Goal: Task Accomplishment & Management: Manage account settings

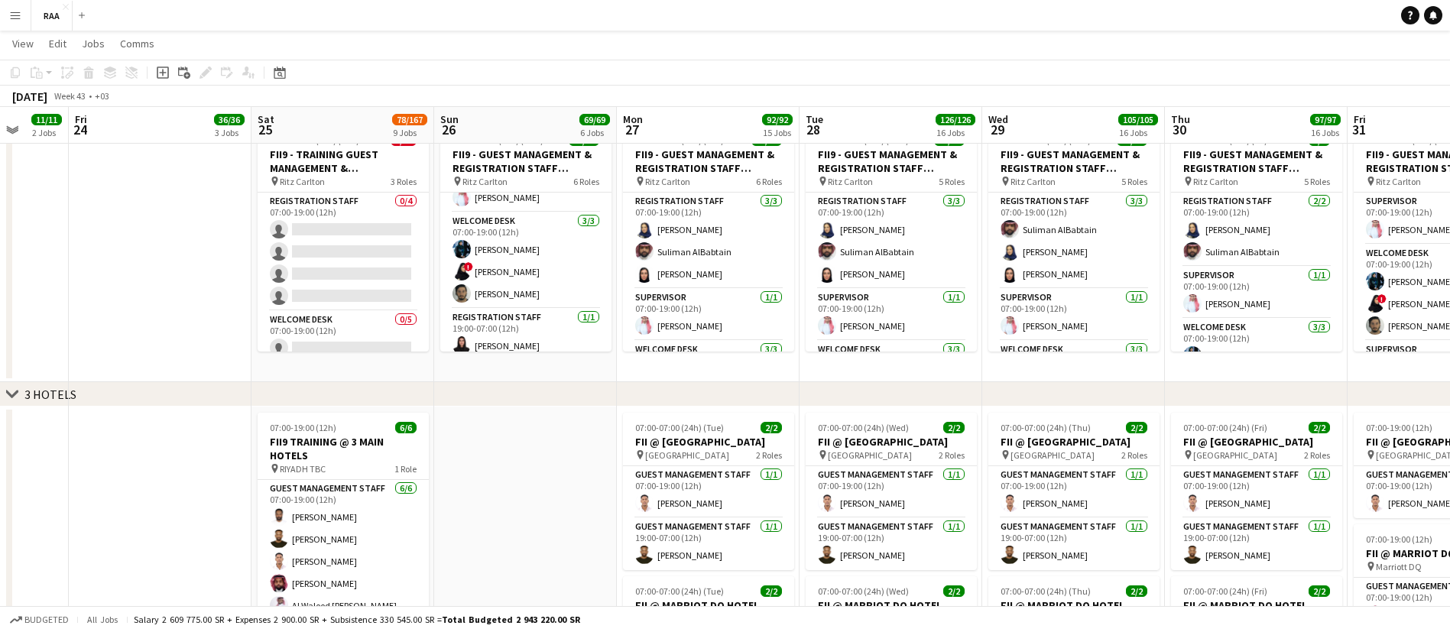
scroll to position [102, 0]
click at [523, 199] on app-card-role "Supervisor [DATE] 07:00-19:00 (12h) [PERSON_NAME]" at bounding box center [525, 191] width 171 height 52
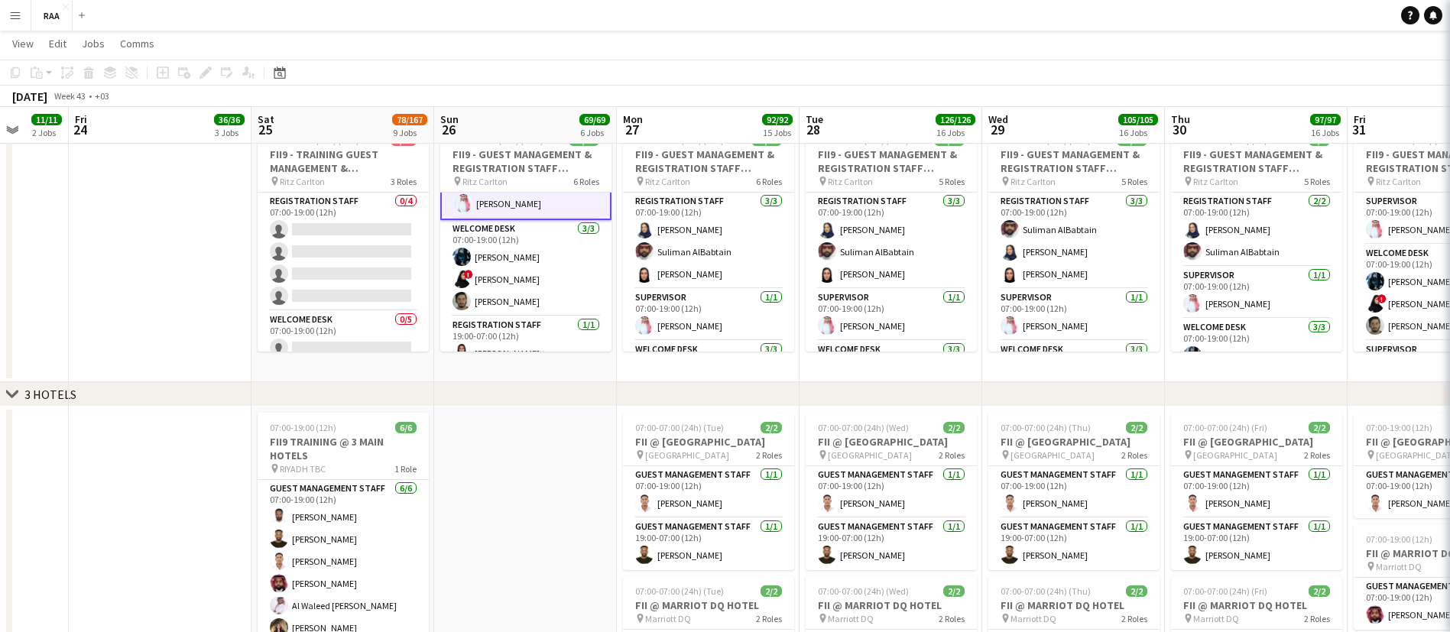
scroll to position [103, 0]
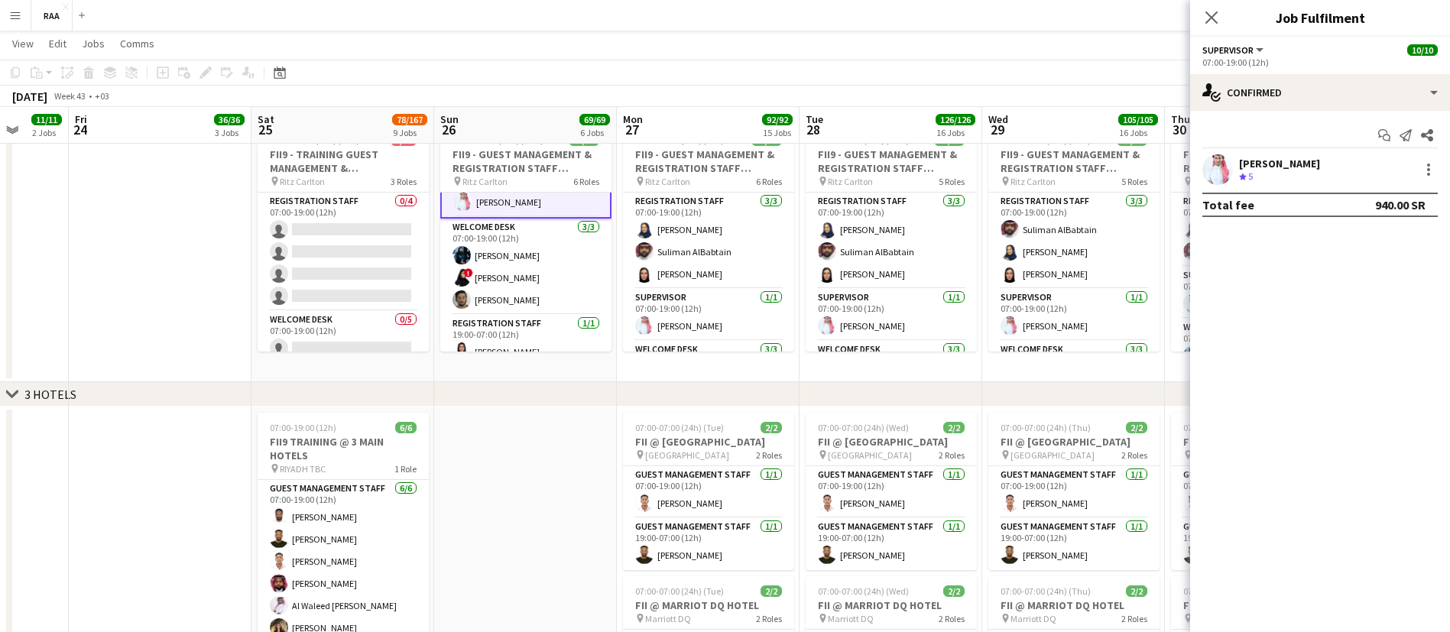
click at [1287, 170] on div "[PERSON_NAME]" at bounding box center [1279, 164] width 81 height 14
click at [1283, 175] on div "834.2km" at bounding box center [1274, 176] width 39 height 13
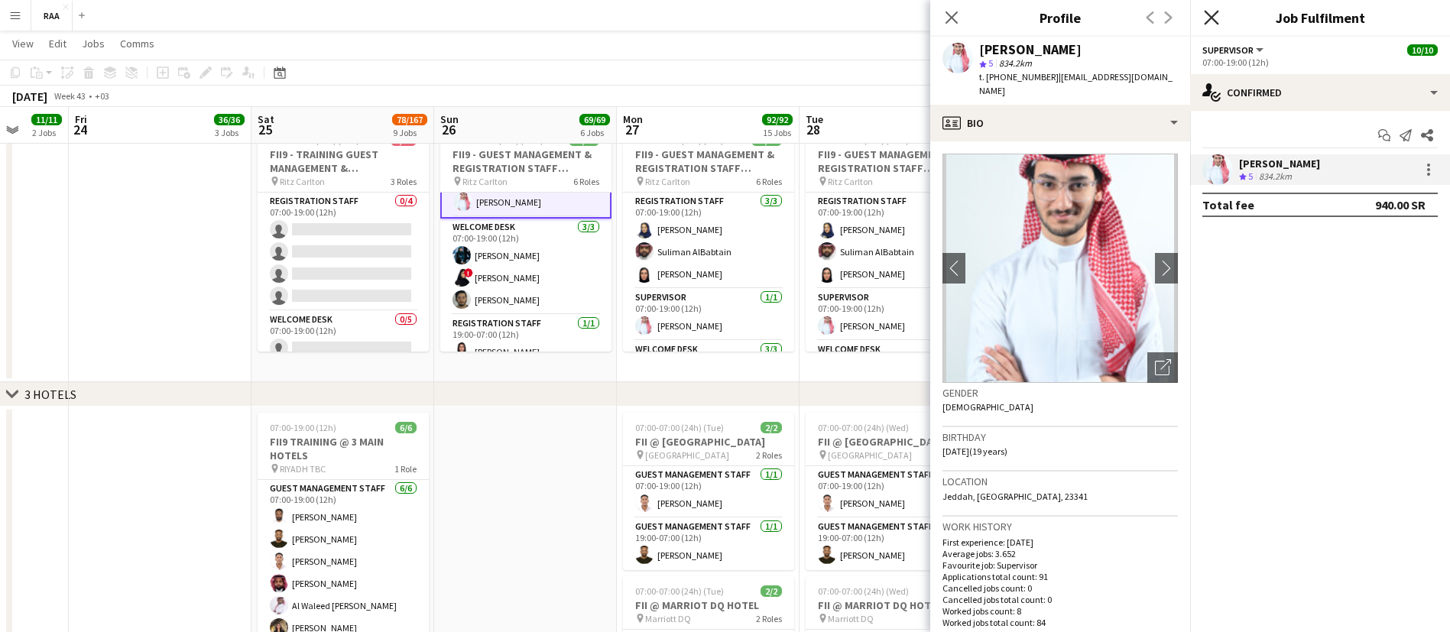
click at [1213, 13] on icon "Close pop-in" at bounding box center [1210, 17] width 15 height 15
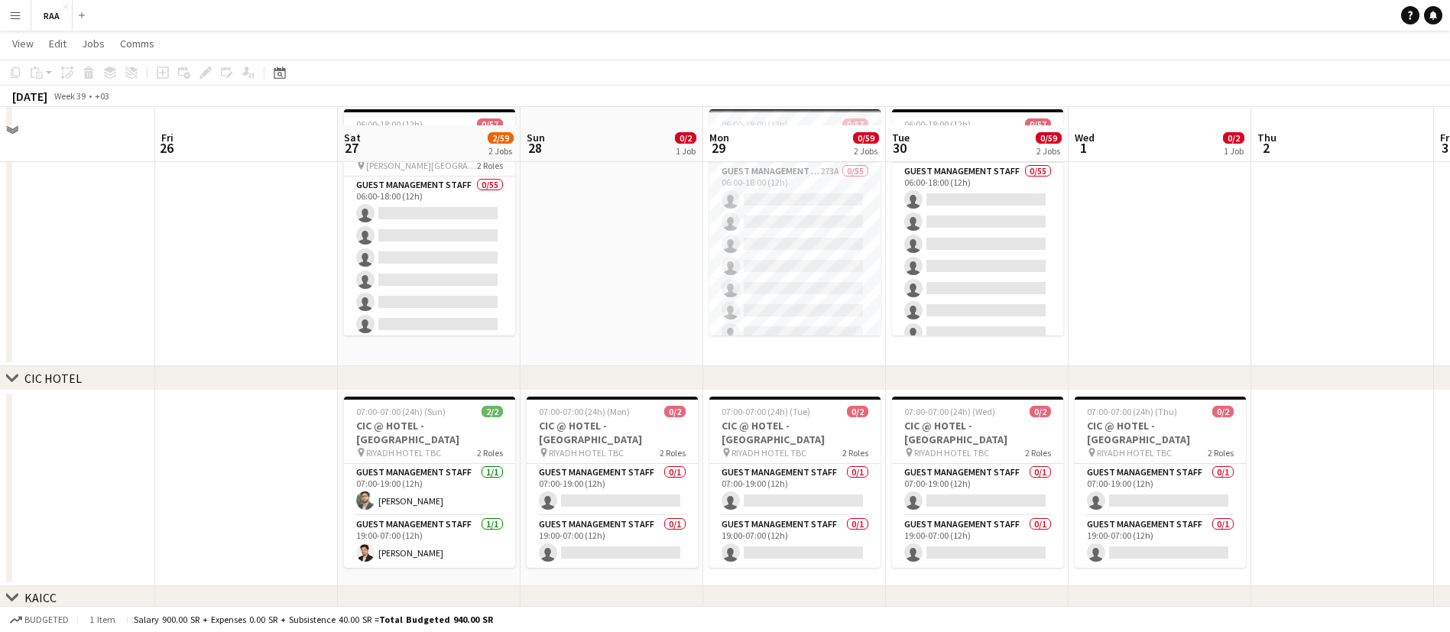
scroll to position [87, 0]
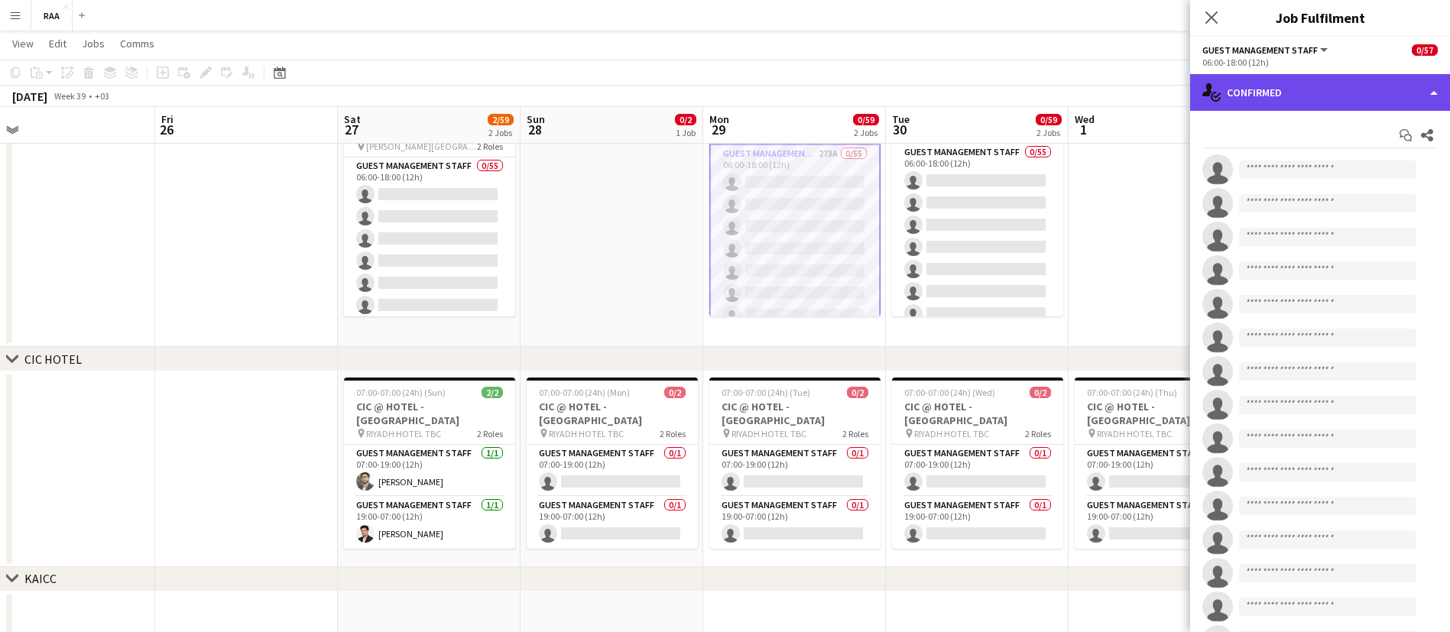
click at [1313, 76] on div "single-neutral-actions-check-2 Confirmed" at bounding box center [1320, 92] width 260 height 37
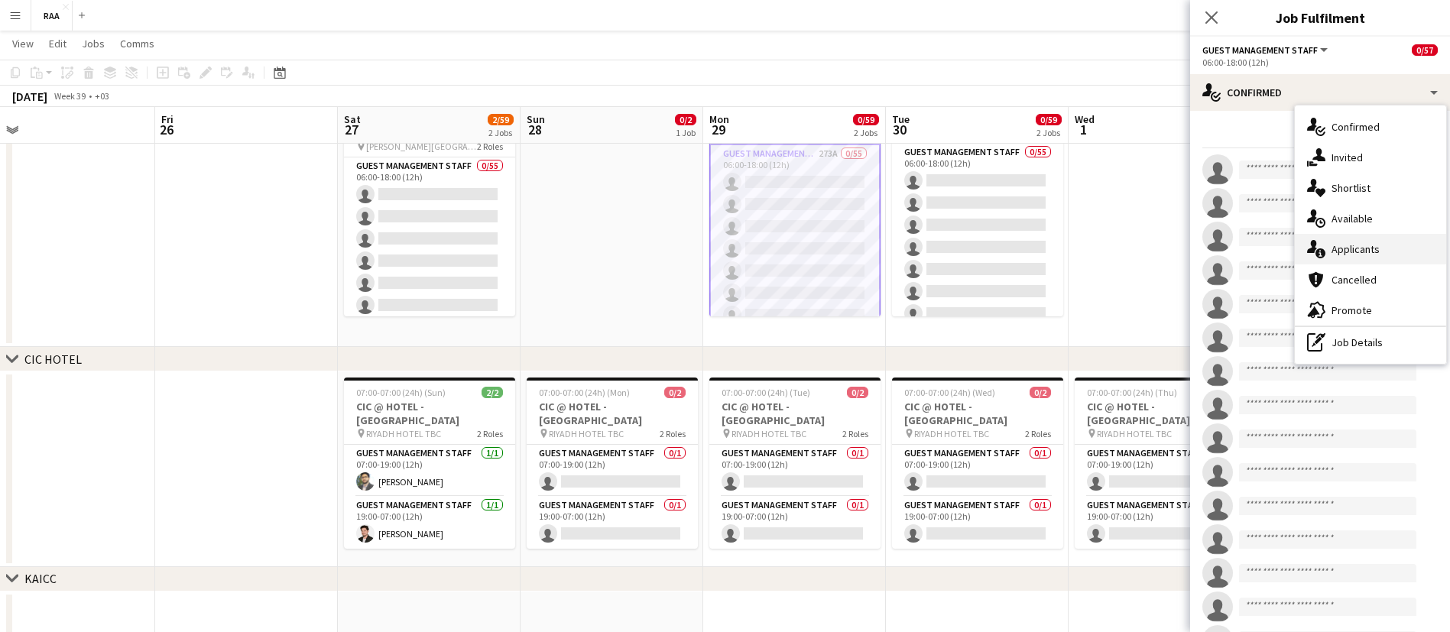
click at [1411, 251] on div "single-neutral-actions-information Applicants" at bounding box center [1369, 249] width 151 height 31
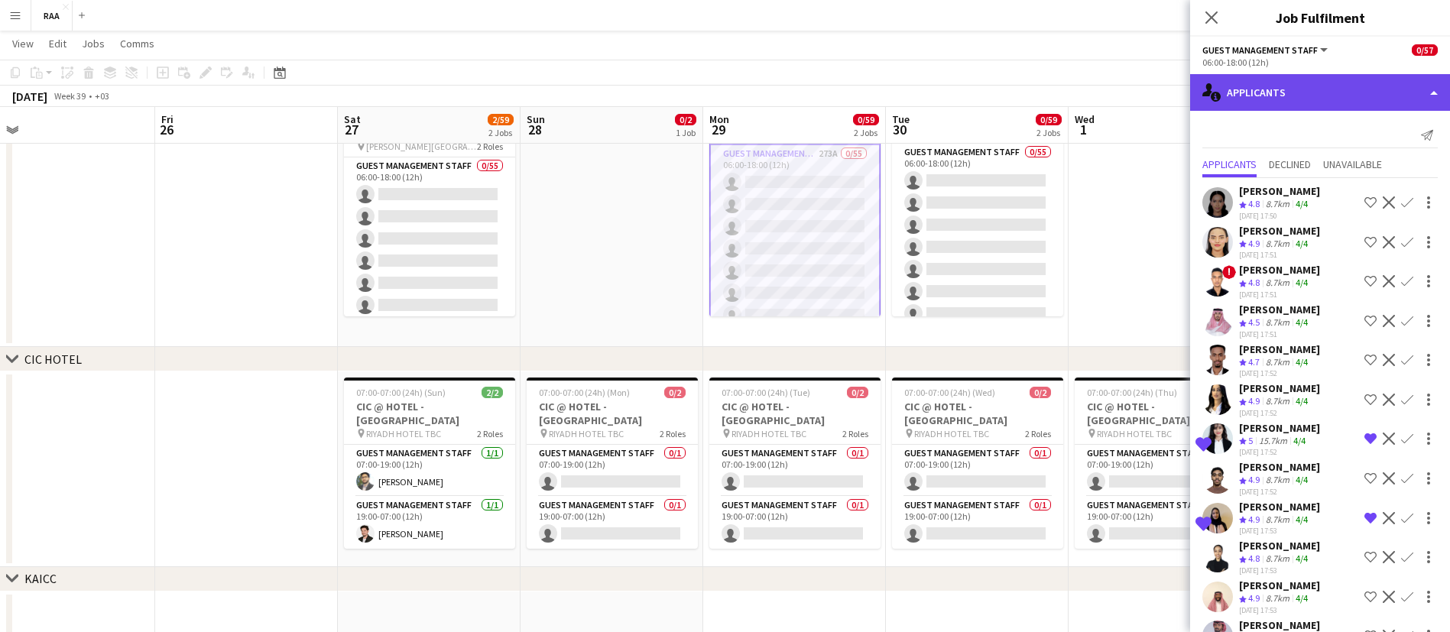
click at [1346, 92] on div "single-neutral-actions-information Applicants" at bounding box center [1320, 92] width 260 height 37
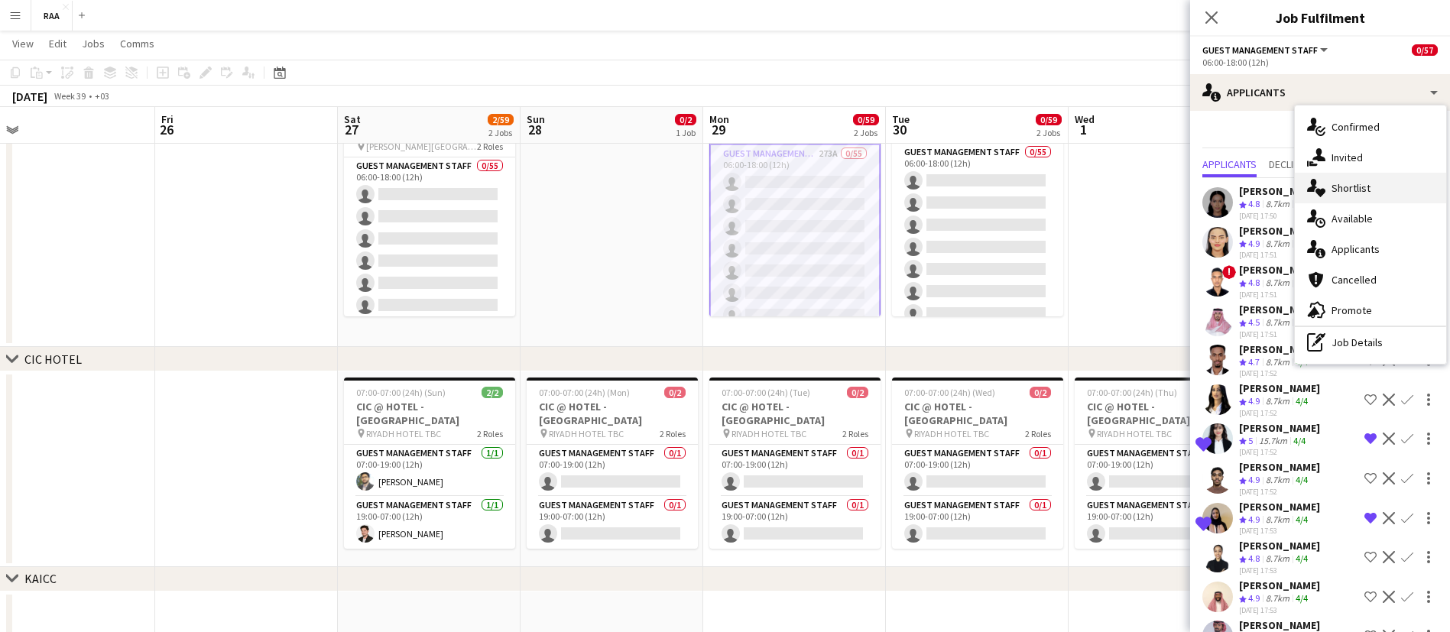
click at [1406, 182] on div "single-neutral-actions-heart Shortlist" at bounding box center [1369, 188] width 151 height 31
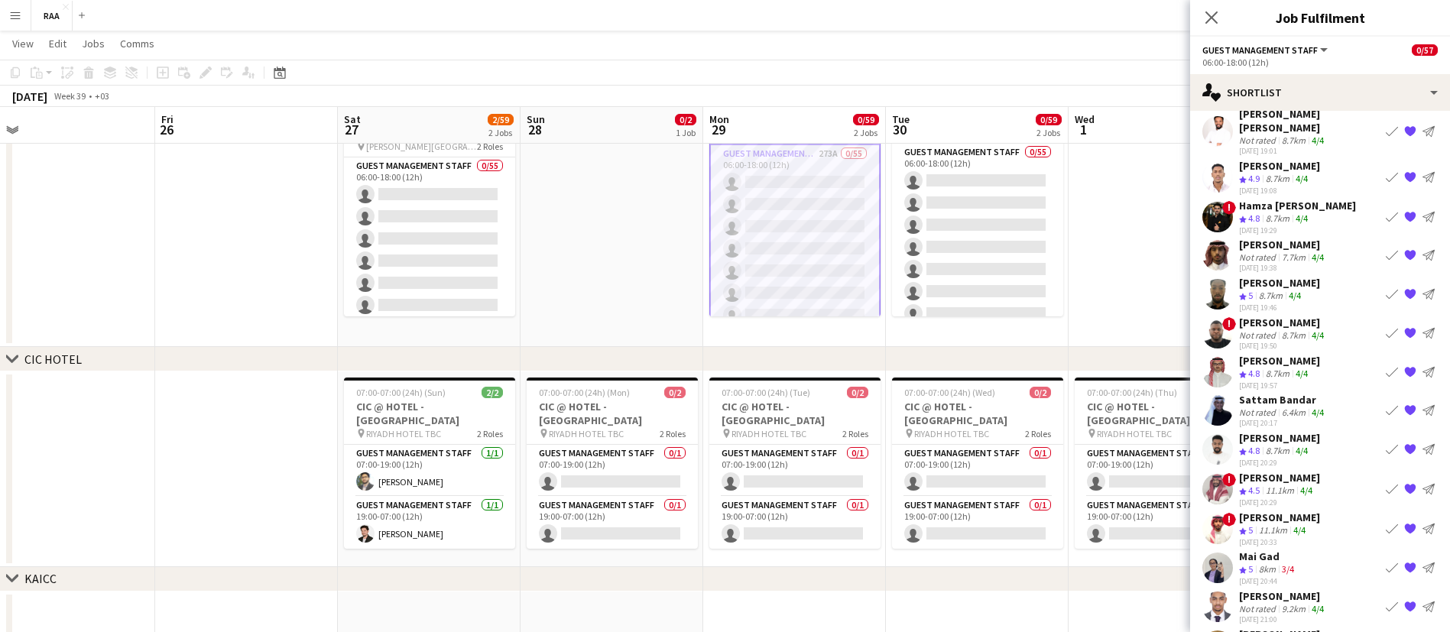
scroll to position [2186, 0]
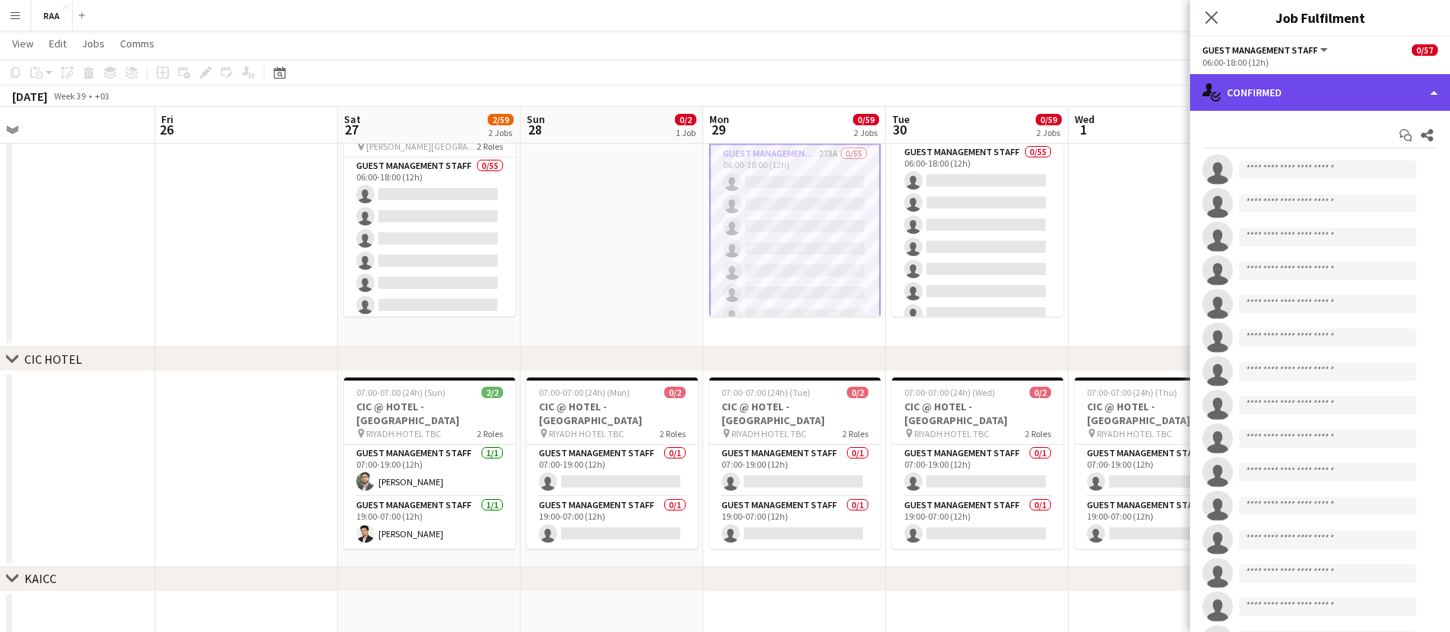
click at [1367, 91] on div "single-neutral-actions-check-2 Confirmed" at bounding box center [1320, 92] width 260 height 37
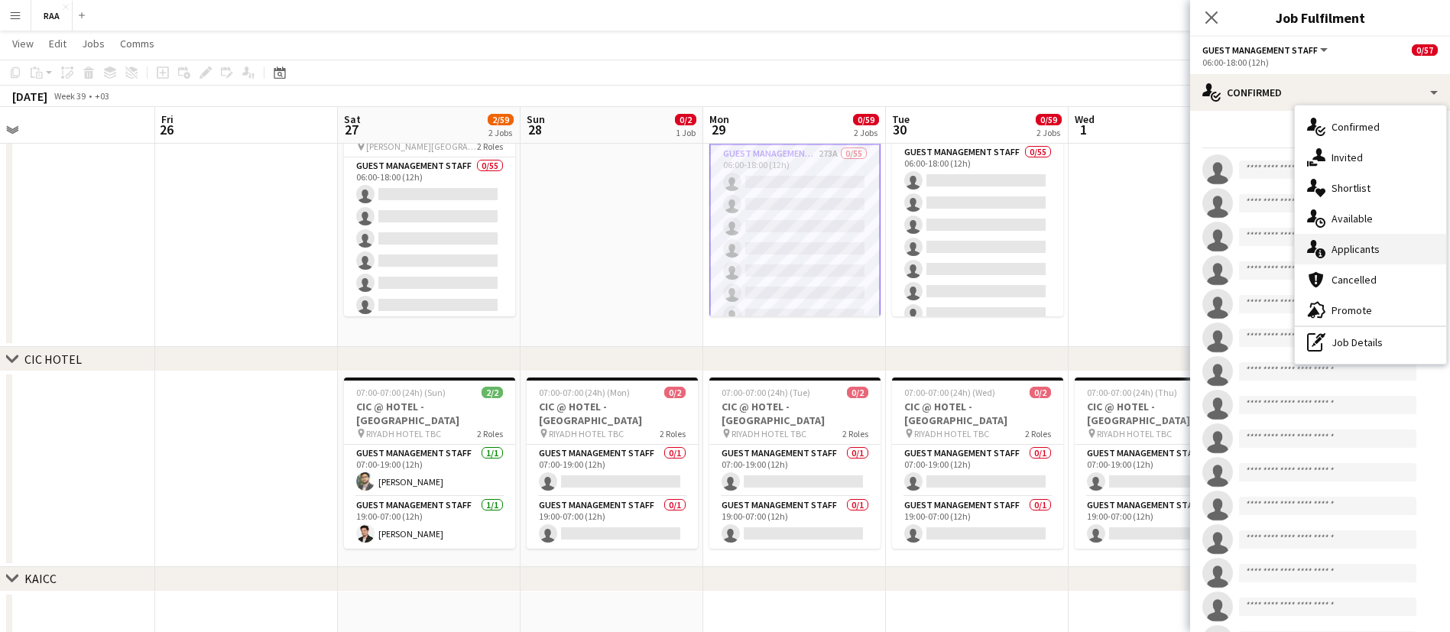
click at [1396, 243] on div "single-neutral-actions-information Applicants" at bounding box center [1369, 249] width 151 height 31
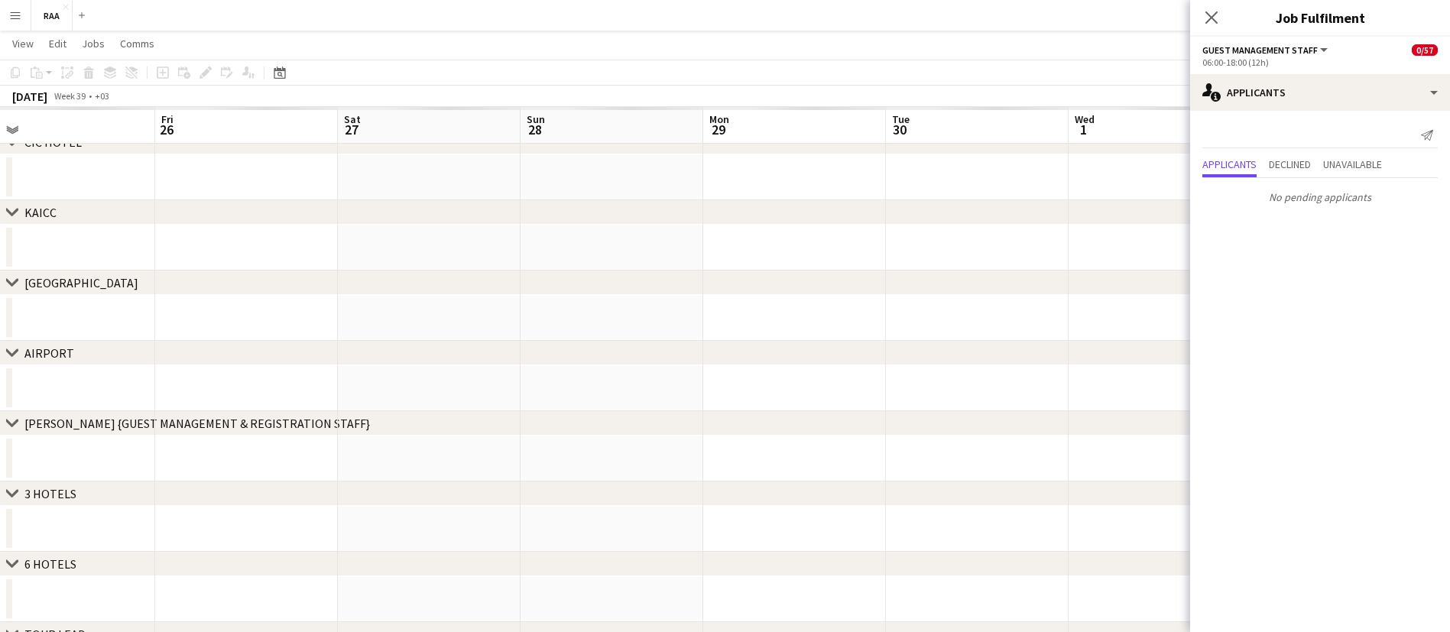
scroll to position [0, 0]
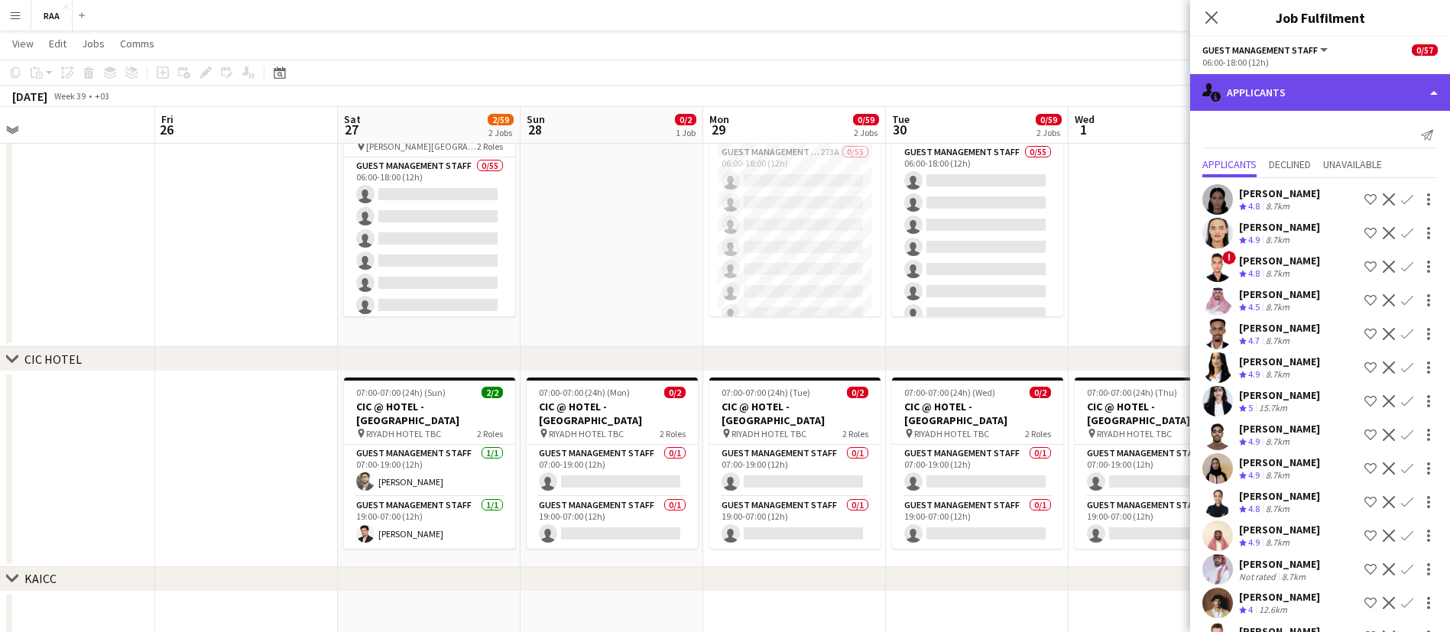
click at [1300, 99] on div "single-neutral-actions-information Applicants" at bounding box center [1320, 92] width 260 height 37
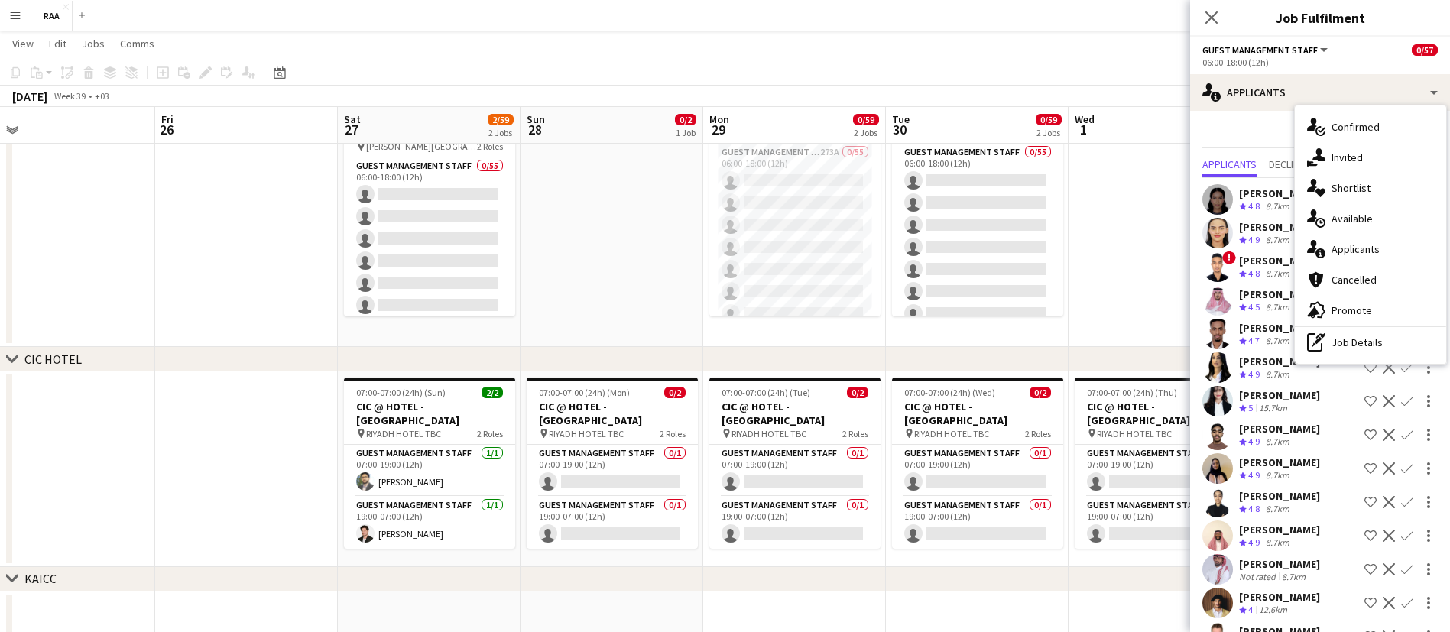
click at [1243, 129] on div "Send notification" at bounding box center [1319, 135] width 235 height 25
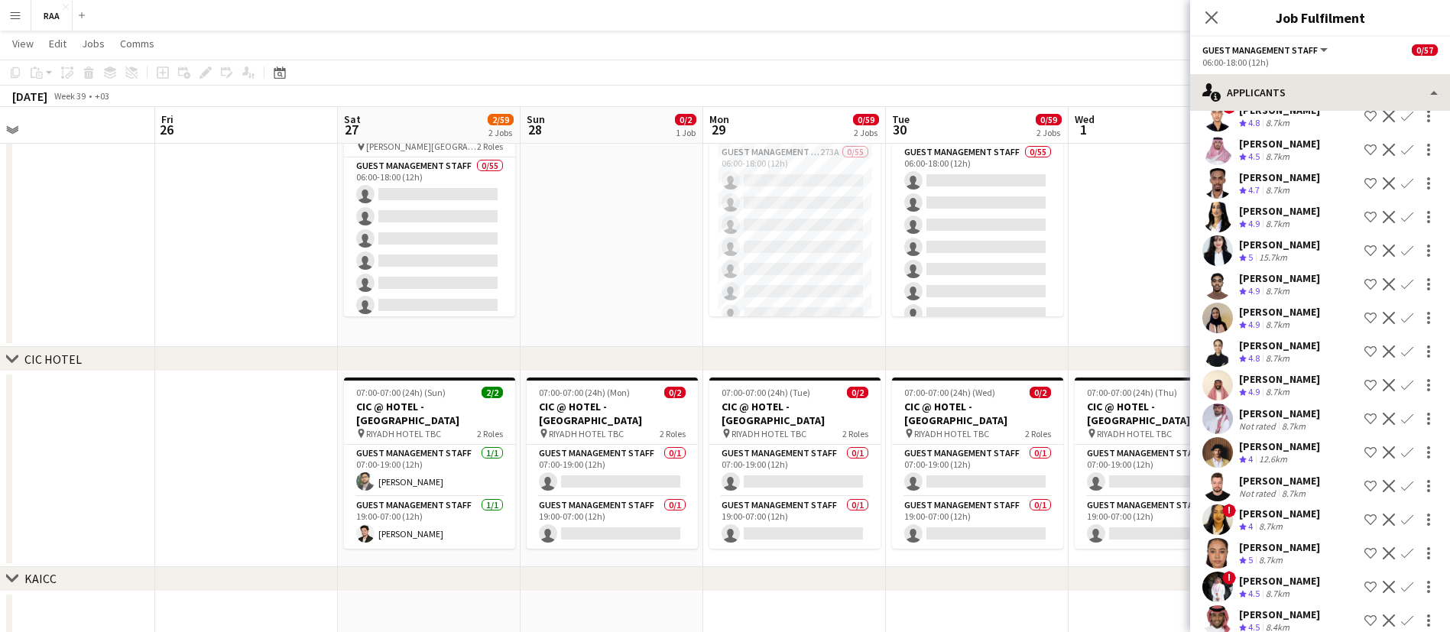
scroll to position [151, 0]
click at [1209, 24] on icon "Close pop-in" at bounding box center [1210, 17] width 15 height 15
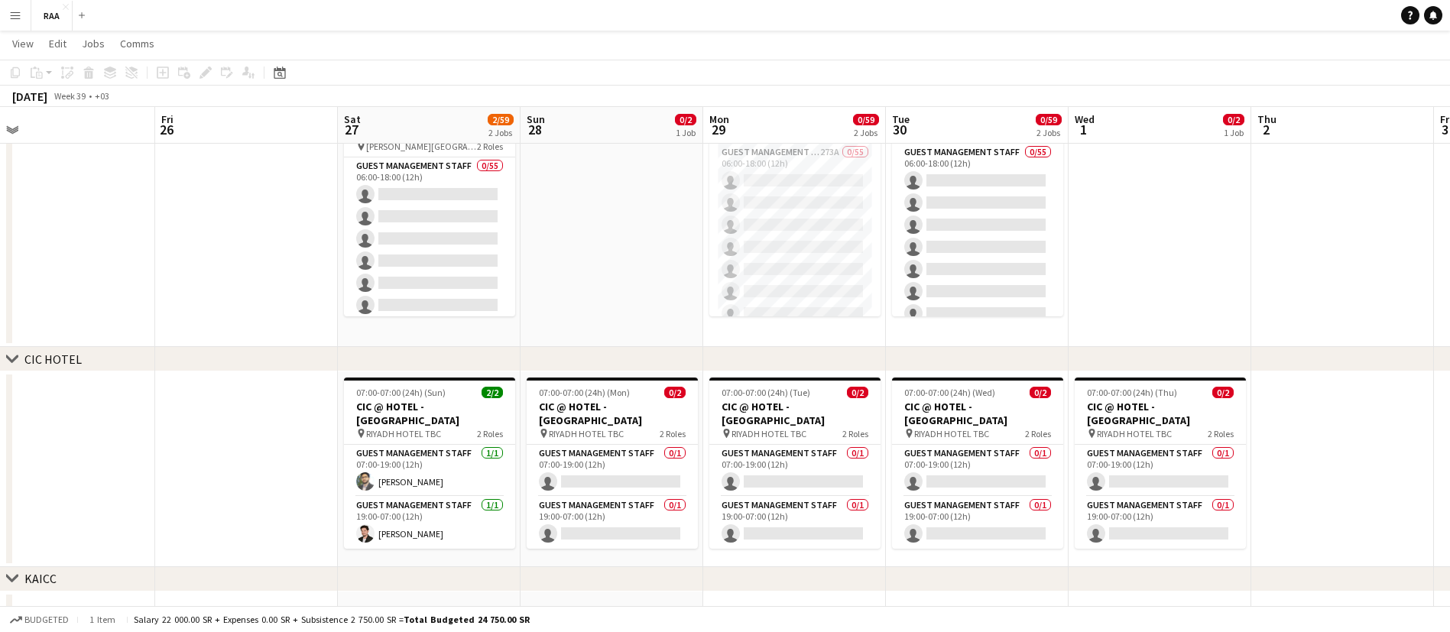
click at [1142, 264] on app-date-cell at bounding box center [1159, 215] width 183 height 263
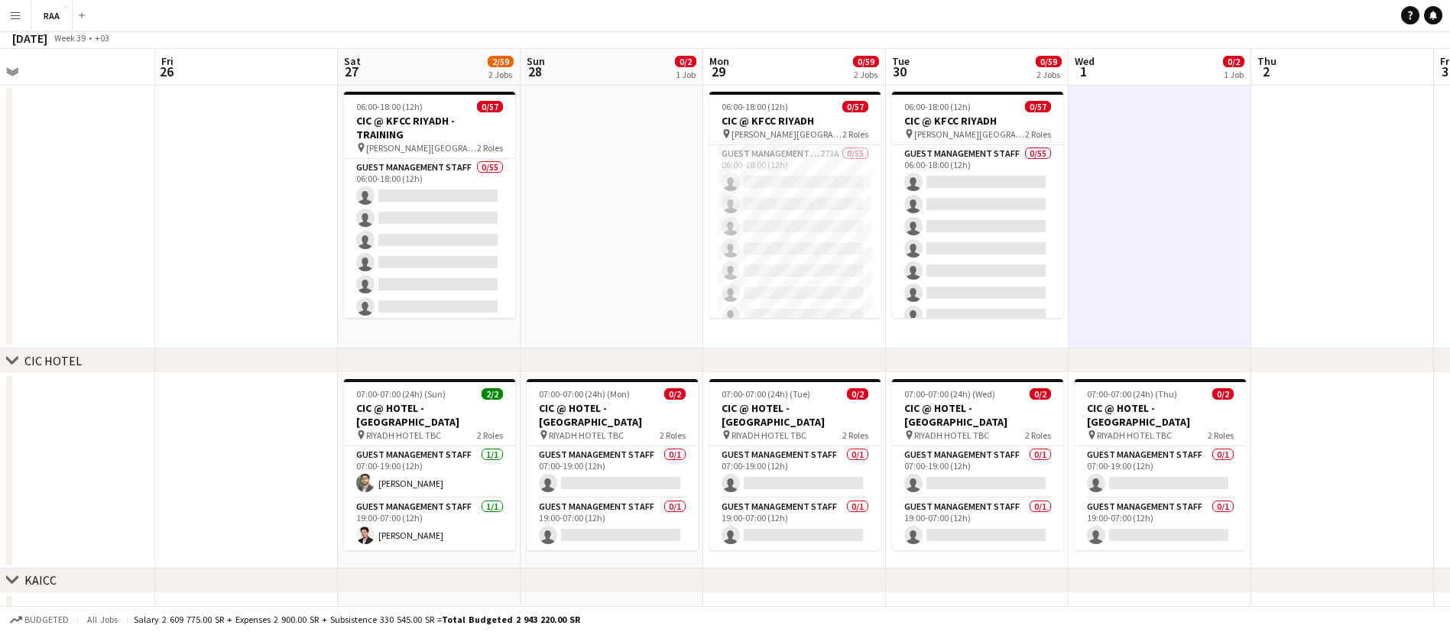
scroll to position [0, 0]
